Goal: Information Seeking & Learning: Learn about a topic

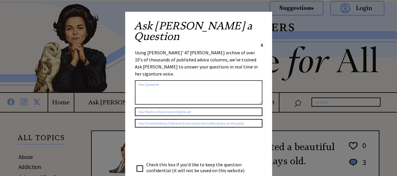
click at [262, 42] on span "X" at bounding box center [262, 45] width 3 height 6
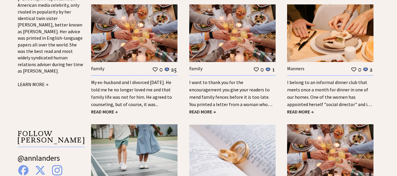
scroll to position [537, 0]
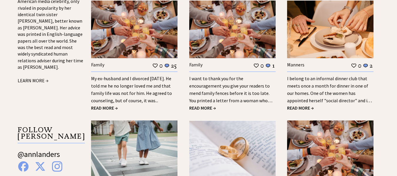
click at [103, 104] on div "Family 0 25 My ex-husband and I divorced 18 years ago. He told me he no longer …" at bounding box center [134, 86] width 86 height 51
click at [103, 107] on span "READ MORE →" at bounding box center [104, 108] width 27 height 6
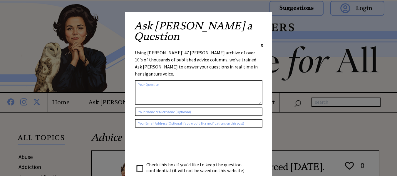
click at [261, 42] on span "X" at bounding box center [262, 45] width 3 height 6
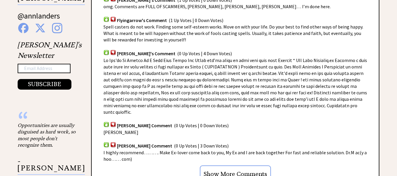
scroll to position [443, 0]
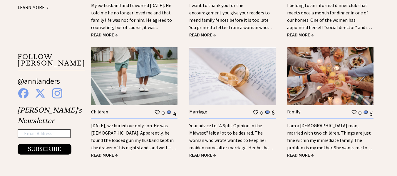
scroll to position [612, 0]
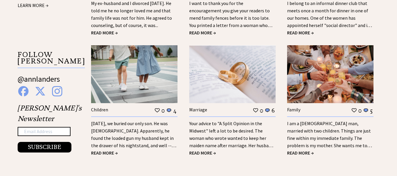
click at [302, 32] on span "READ MORE →" at bounding box center [300, 33] width 27 height 6
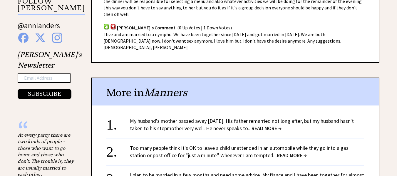
scroll to position [431, 0]
